Goal: Information Seeking & Learning: Learn about a topic

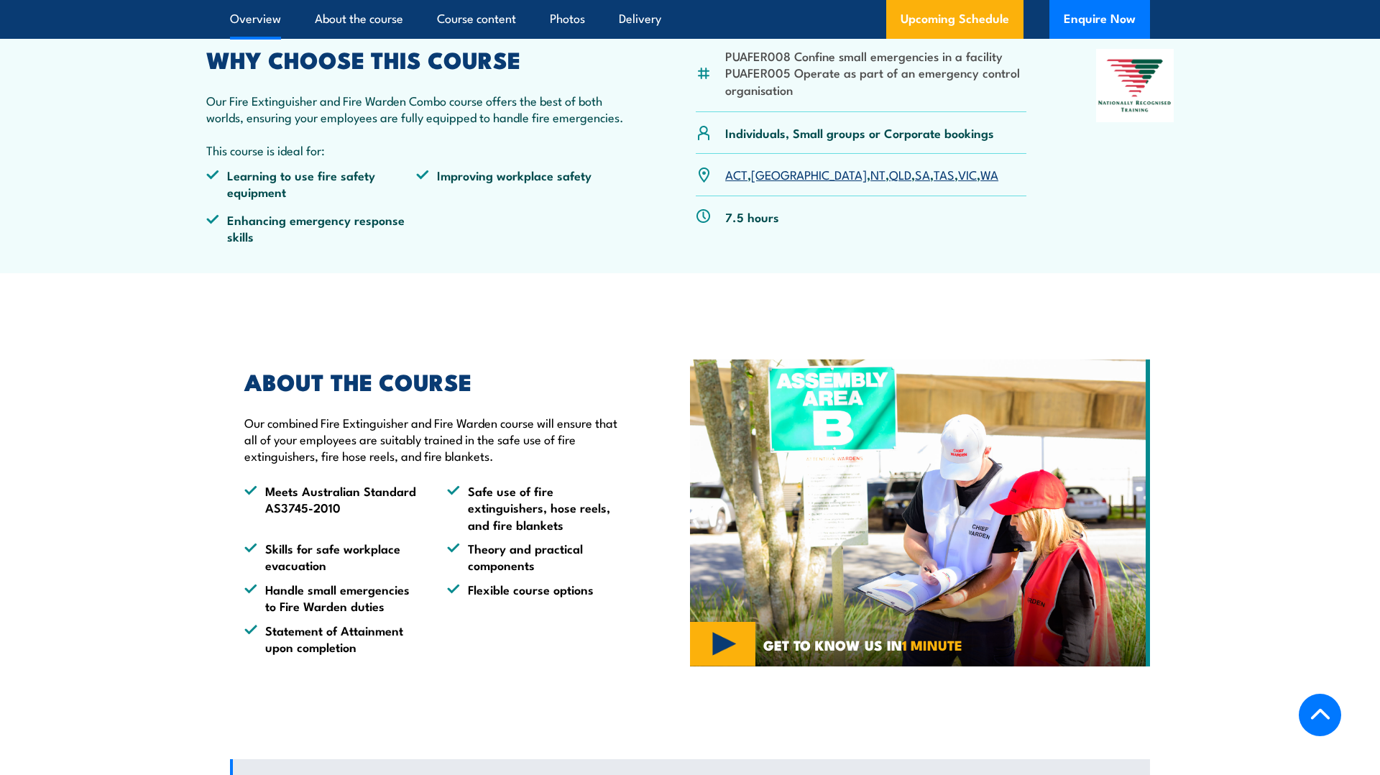
scroll to position [491, 0]
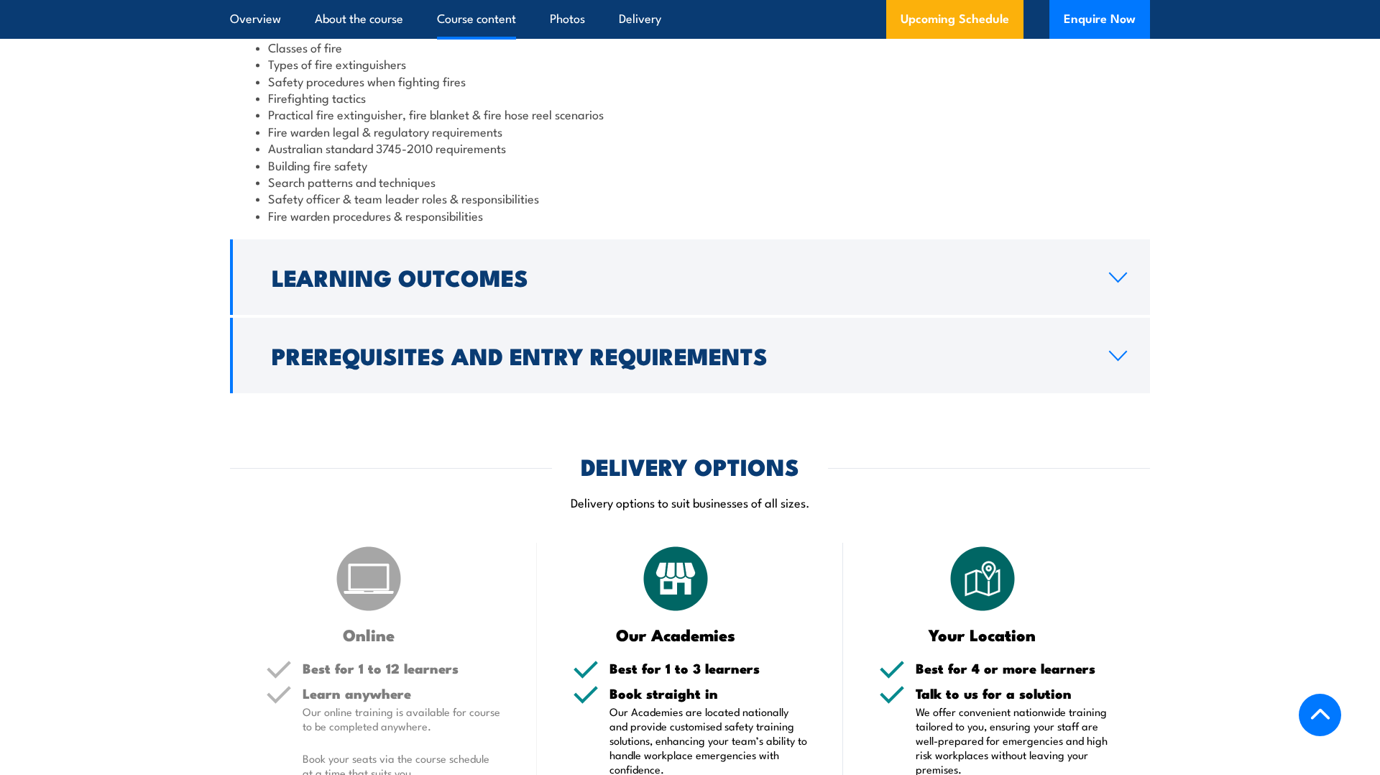
click at [426, 276] on h2 "Learning Outcomes" at bounding box center [679, 277] width 814 height 20
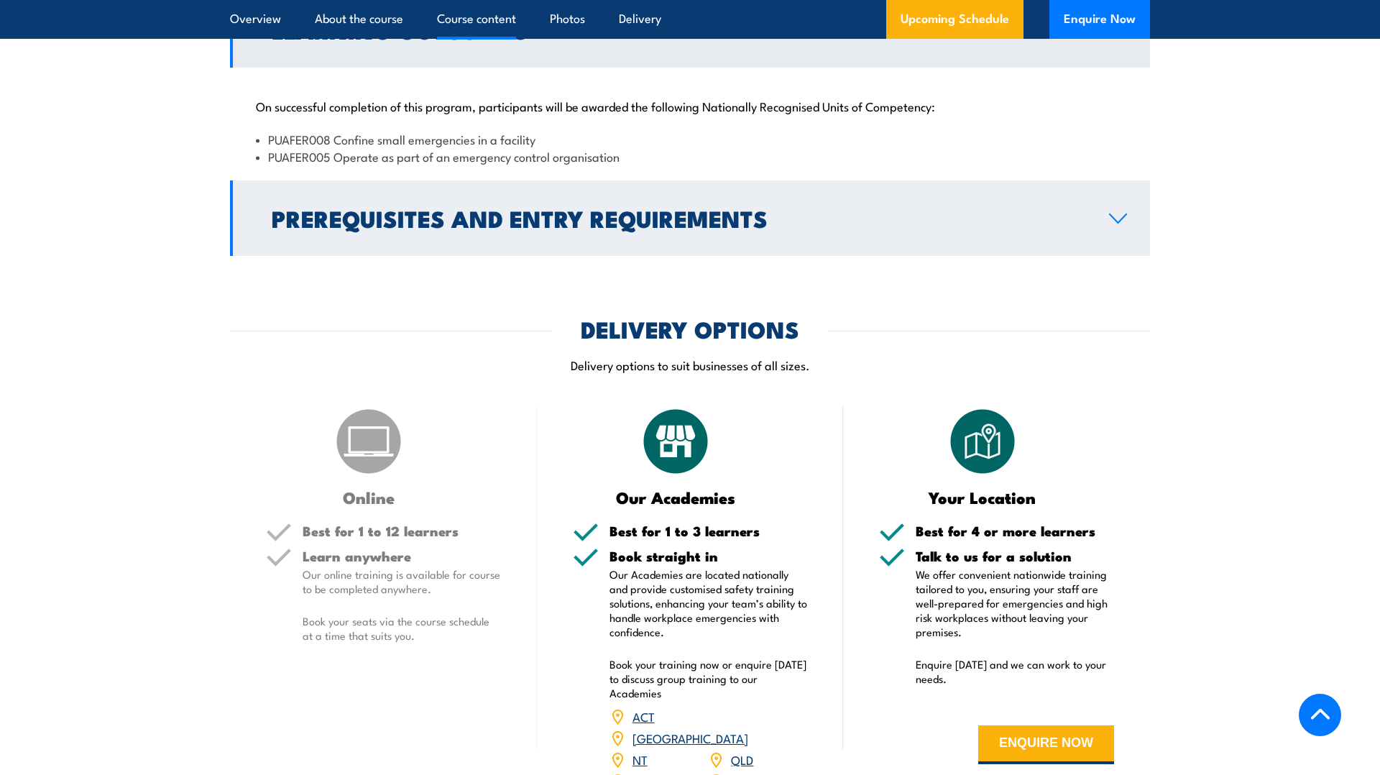
scroll to position [0, 0]
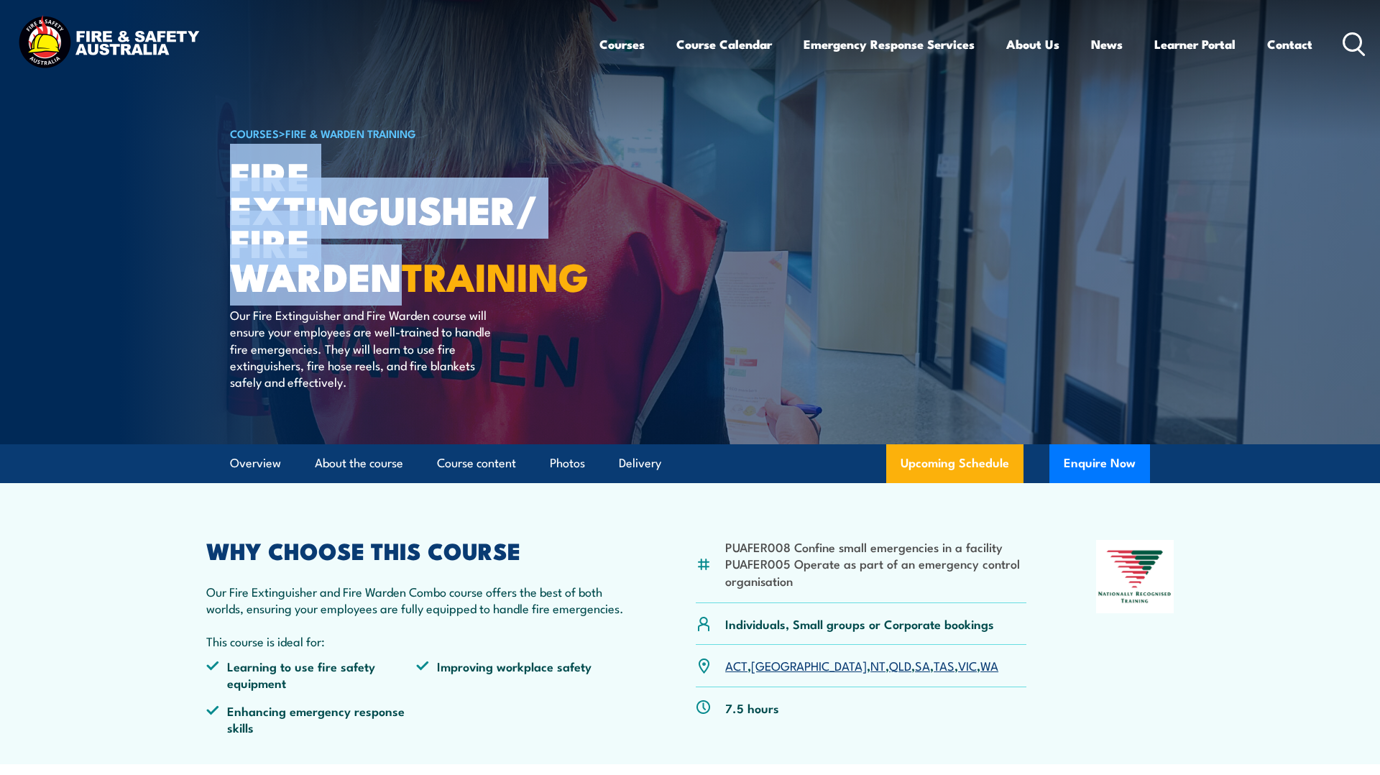
drag, startPoint x: 234, startPoint y: 174, endPoint x: 539, endPoint y: 259, distance: 316.9
click at [539, 259] on h1 "Fire Extinguisher/ Fire Warden TRAINING" at bounding box center [407, 225] width 355 height 134
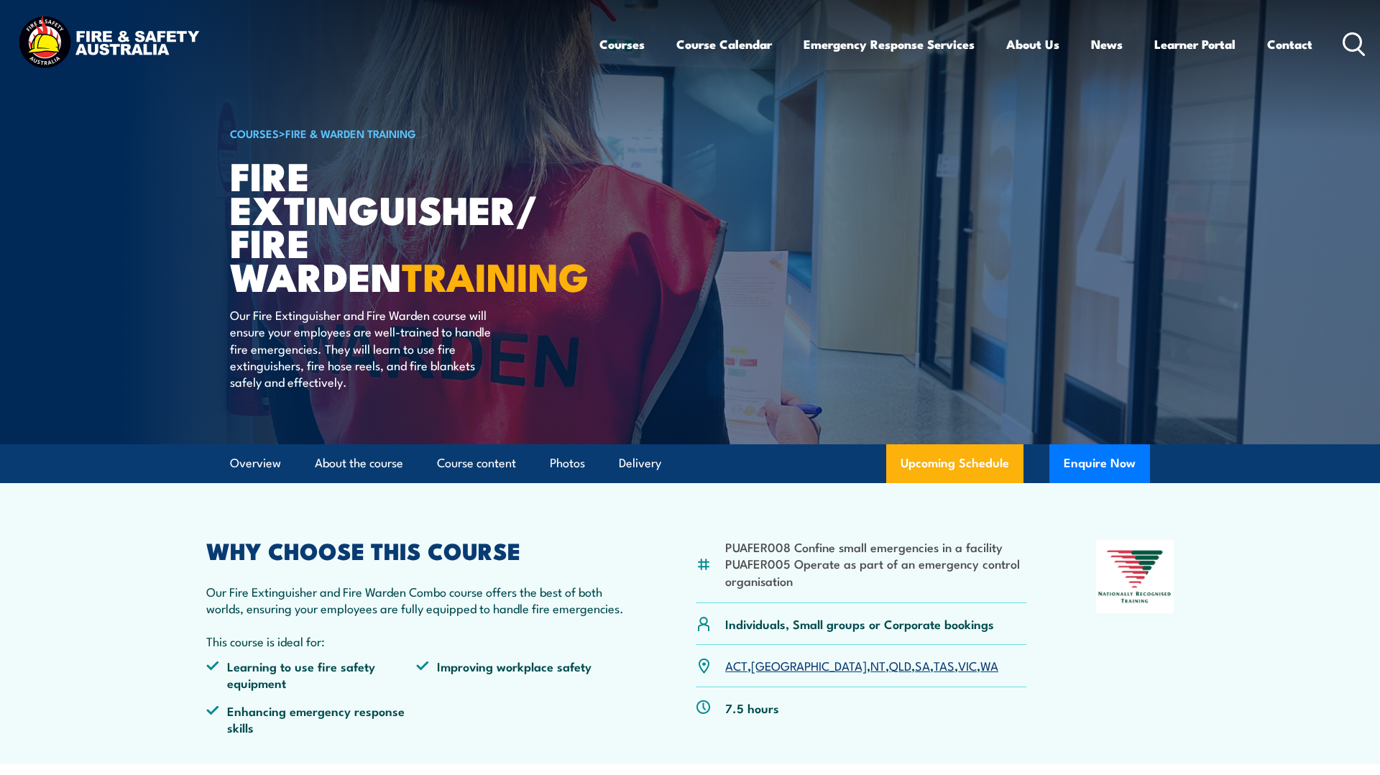
click at [546, 265] on h1 "Fire Extinguisher/ Fire Warden TRAINING" at bounding box center [407, 225] width 355 height 134
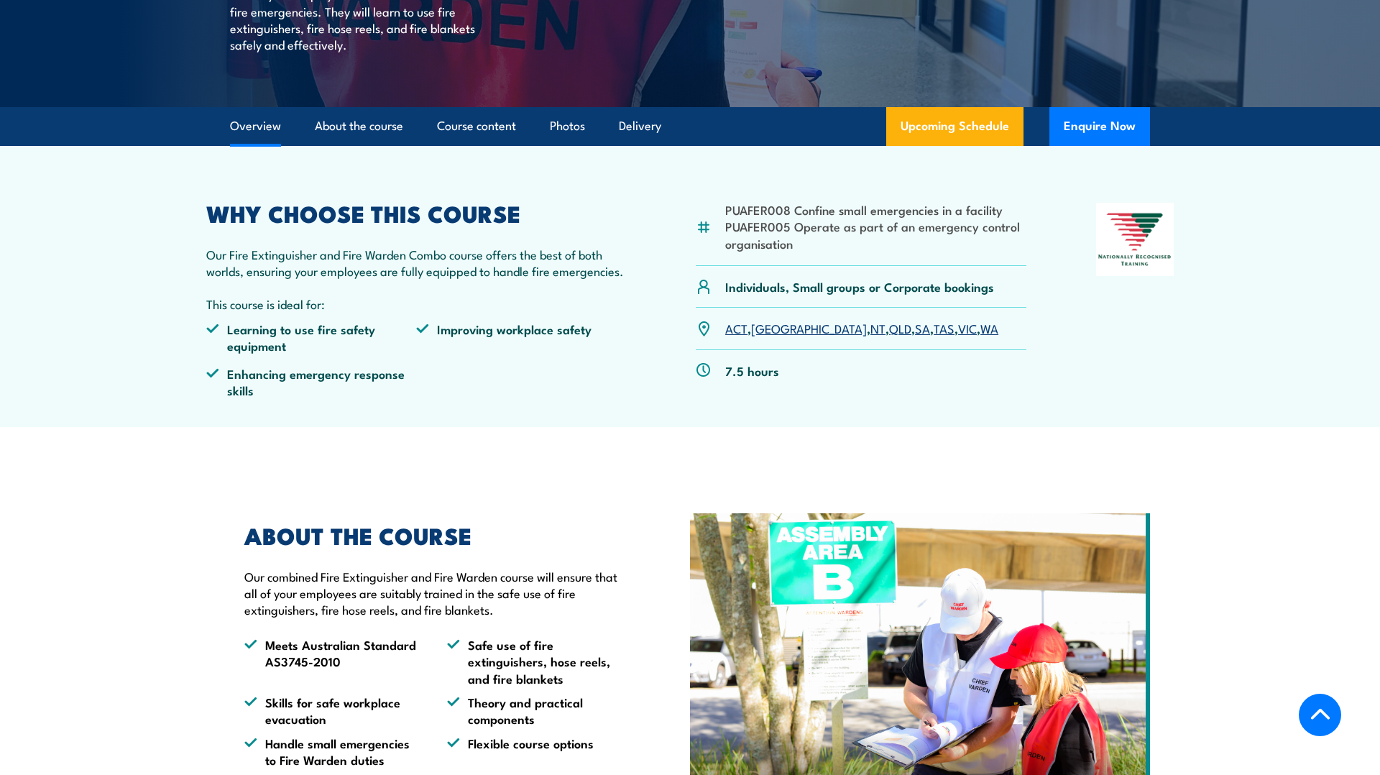
scroll to position [338, 0]
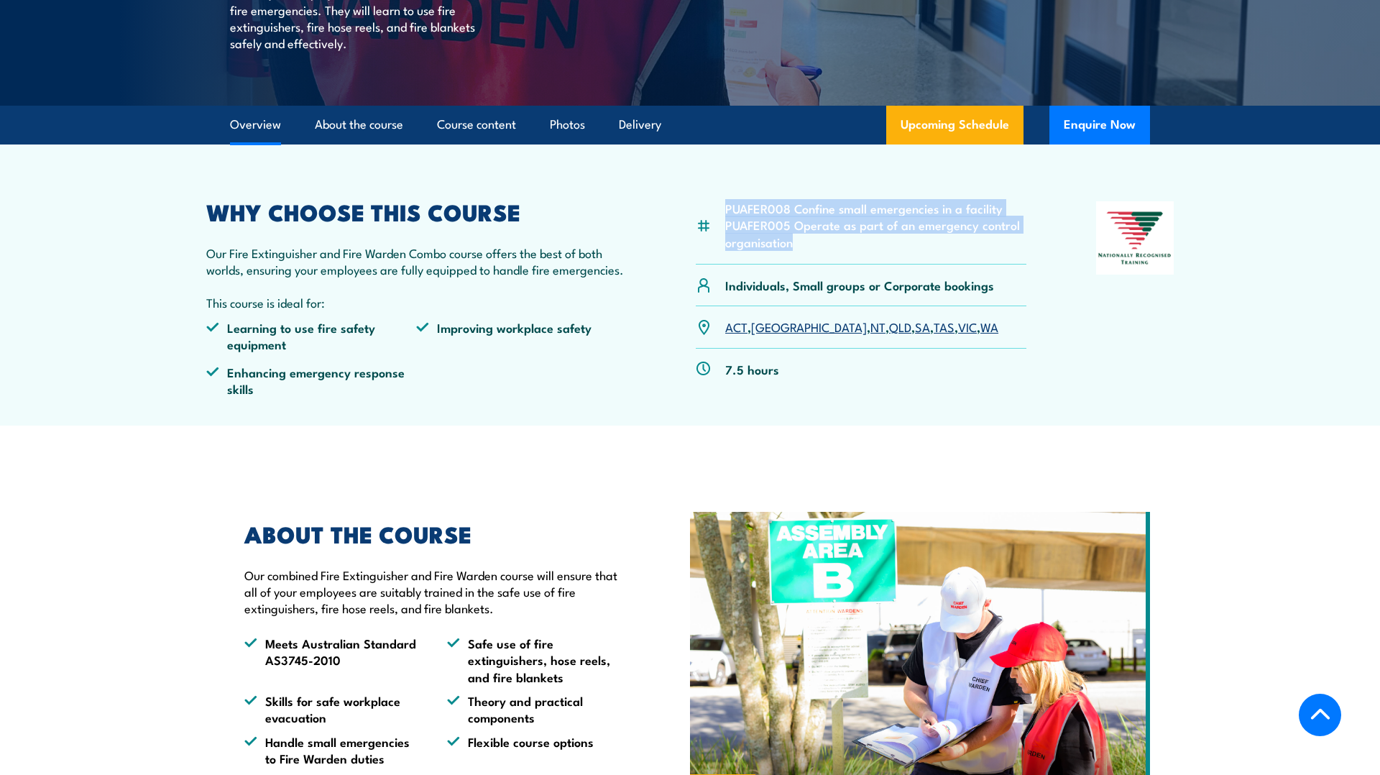
drag, startPoint x: 737, startPoint y: 209, endPoint x: 816, endPoint y: 242, distance: 85.0
click at [816, 242] on ul "PUAFER008 Confine small emergencies in a facility PUAFER005 Operate as part of …" at bounding box center [875, 225] width 301 height 50
copy ul "PUAFER008 Confine small emergencies in a facility PUAFER005 Operate as part of …"
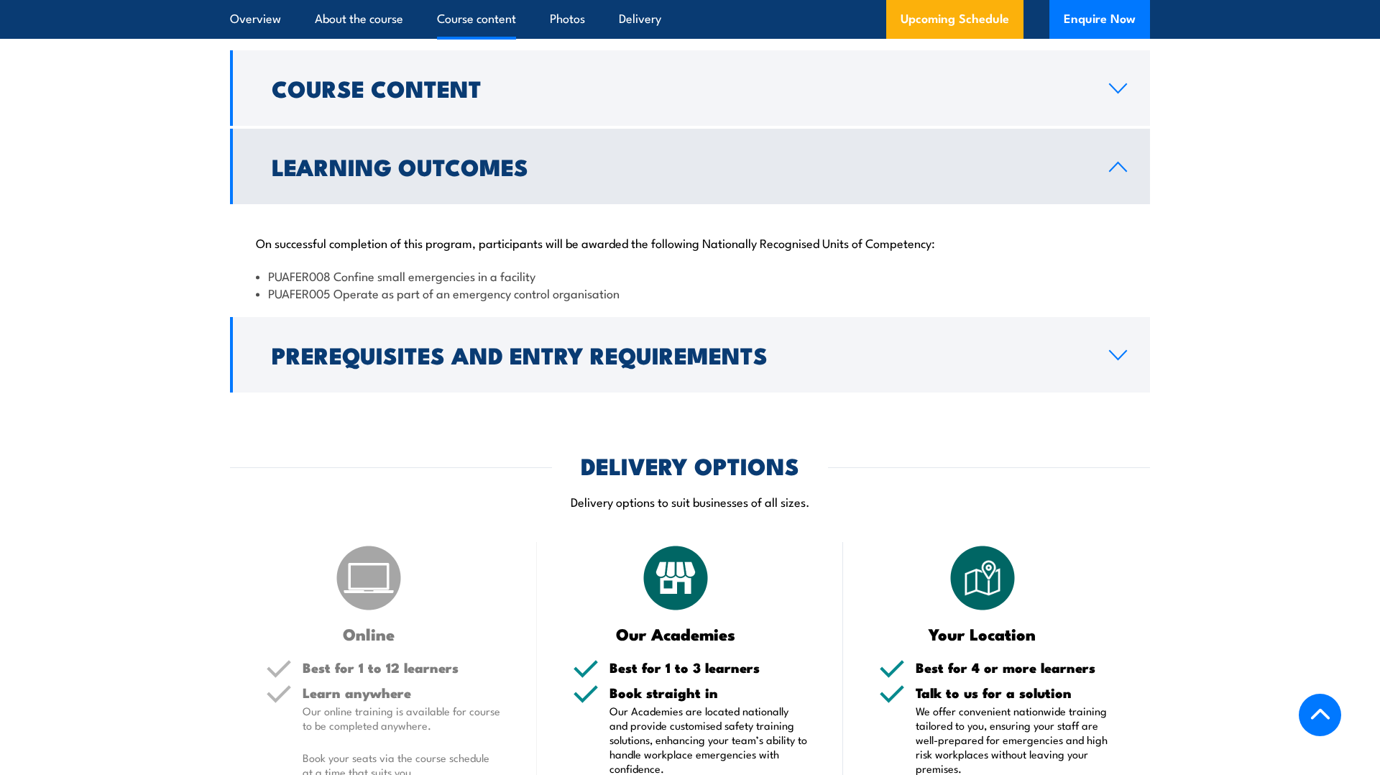
scroll to position [1188, 0]
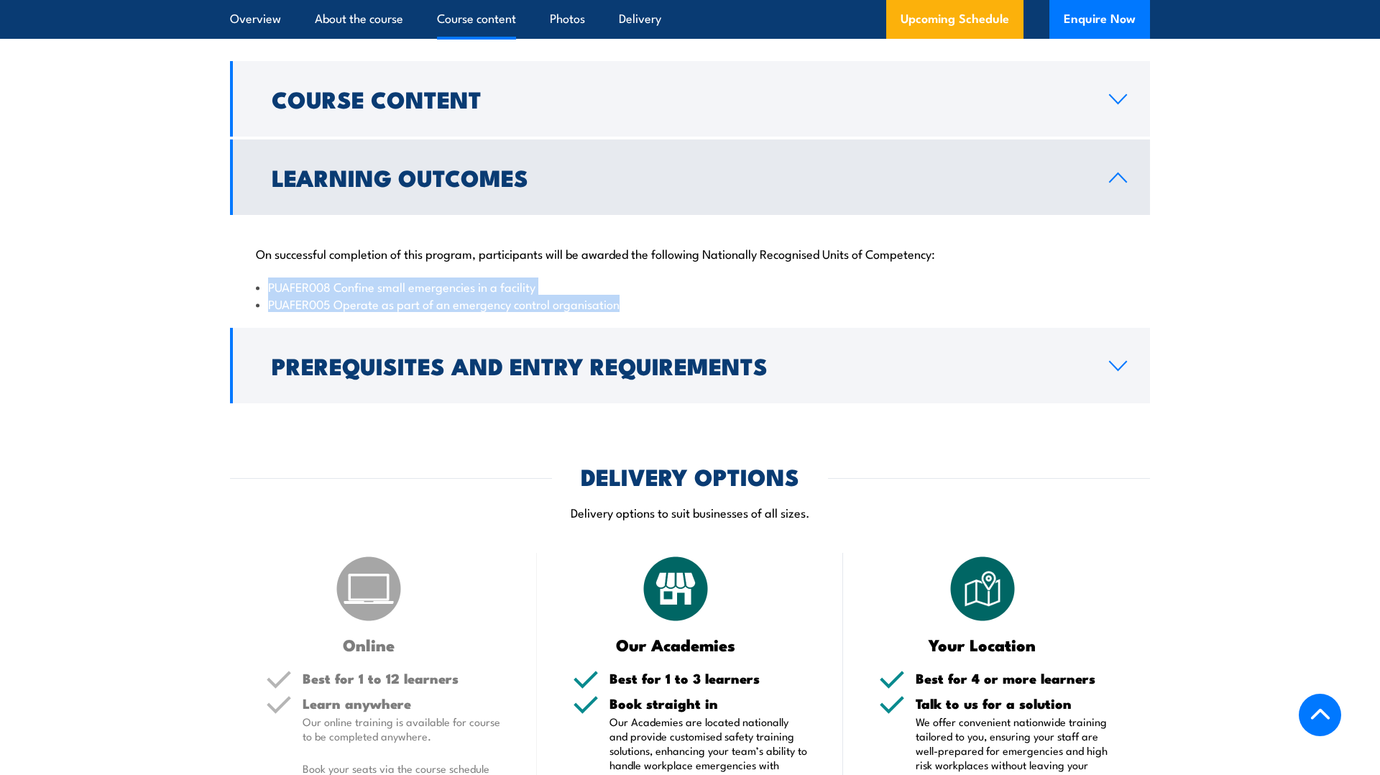
drag, startPoint x: 602, startPoint y: 302, endPoint x: 229, endPoint y: 295, distance: 373.0
click at [230, 295] on div "On successful completion of this program, participants will be awarded the foll…" at bounding box center [690, 270] width 920 height 110
copy ul "PUAFER008 Confine small emergencies in a facility PUAFER005 Operate as part of …"
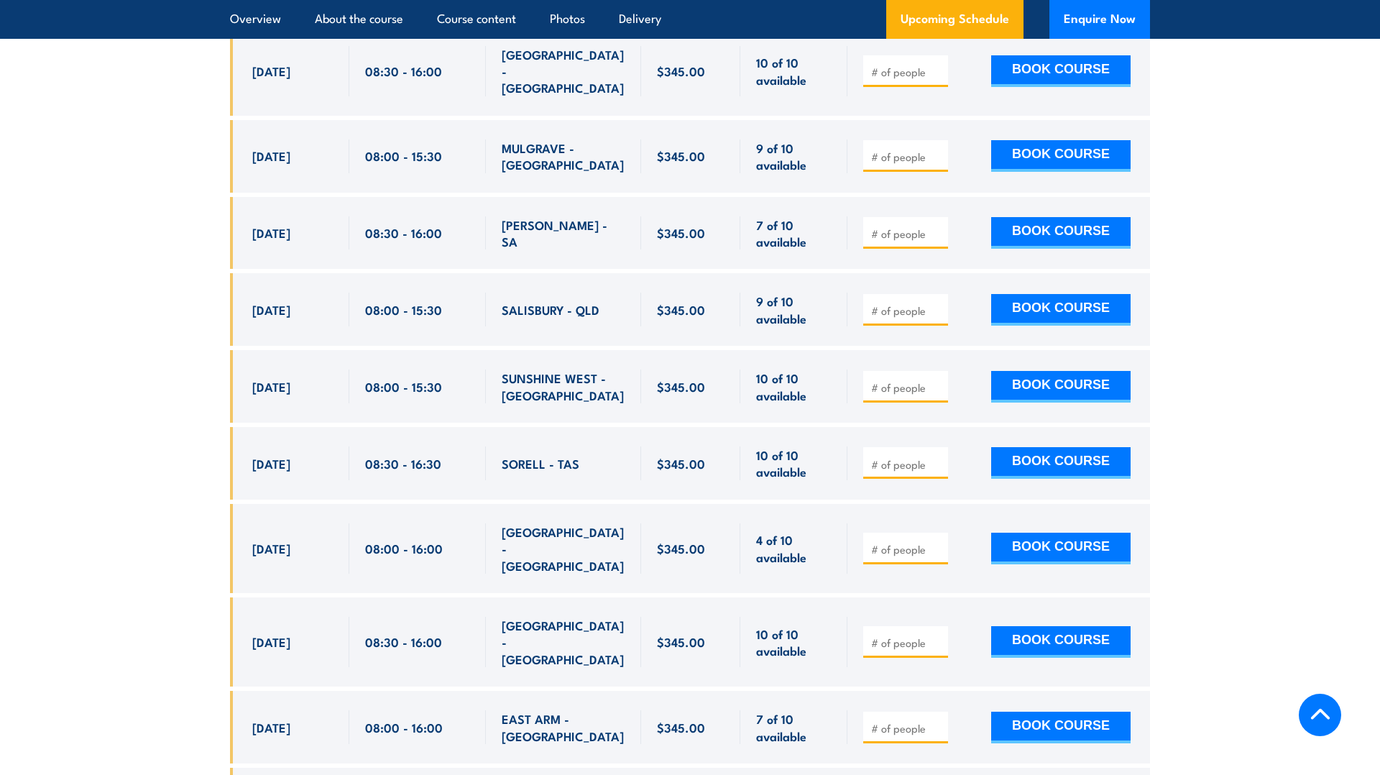
scroll to position [3664, 0]
